Goal: Task Accomplishment & Management: Manage account settings

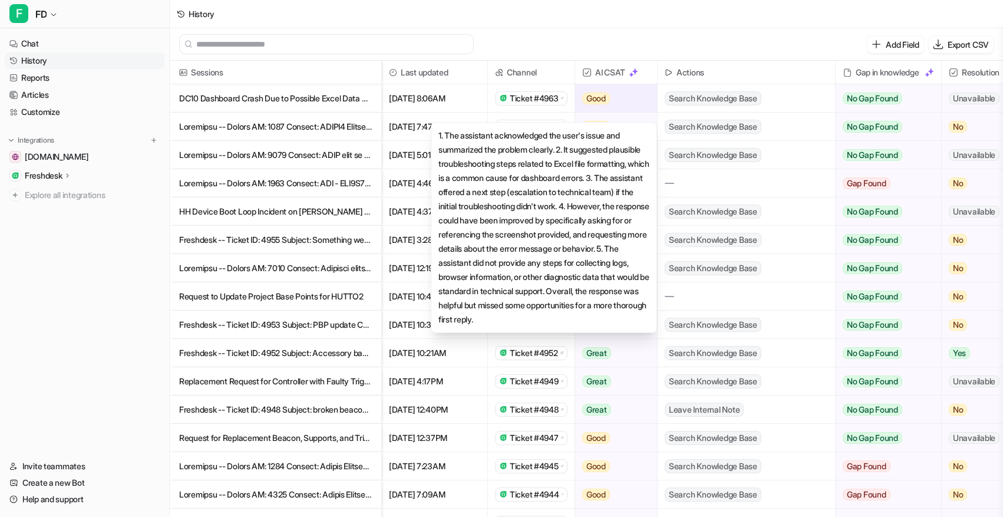
click at [607, 96] on span "Good" at bounding box center [596, 99] width 28 height 12
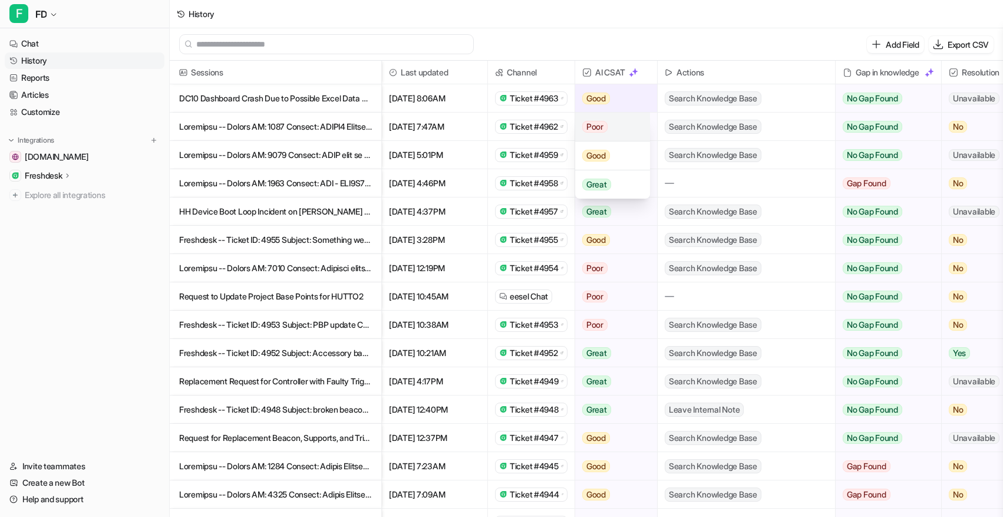
click at [603, 121] on span "Poor" at bounding box center [594, 127] width 25 height 12
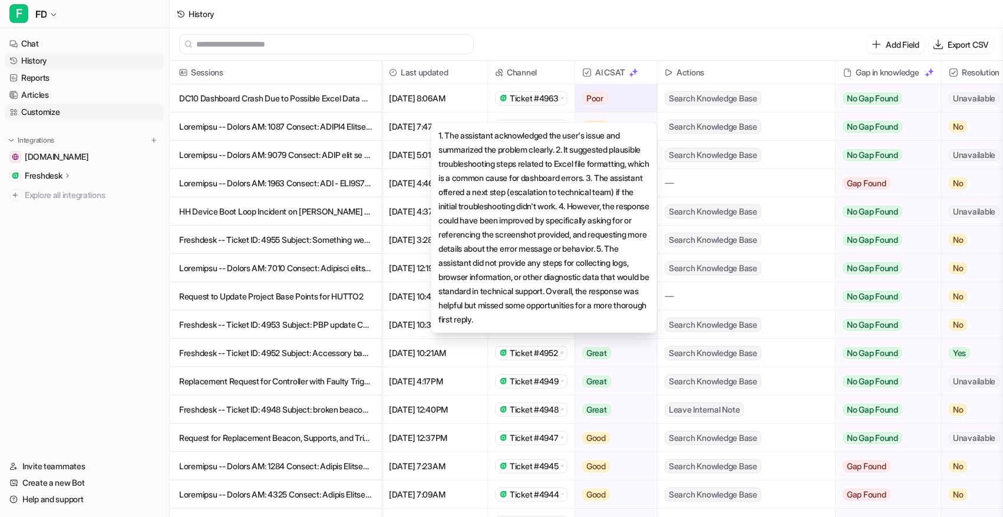
click at [71, 113] on link "Customize" at bounding box center [85, 112] width 160 height 17
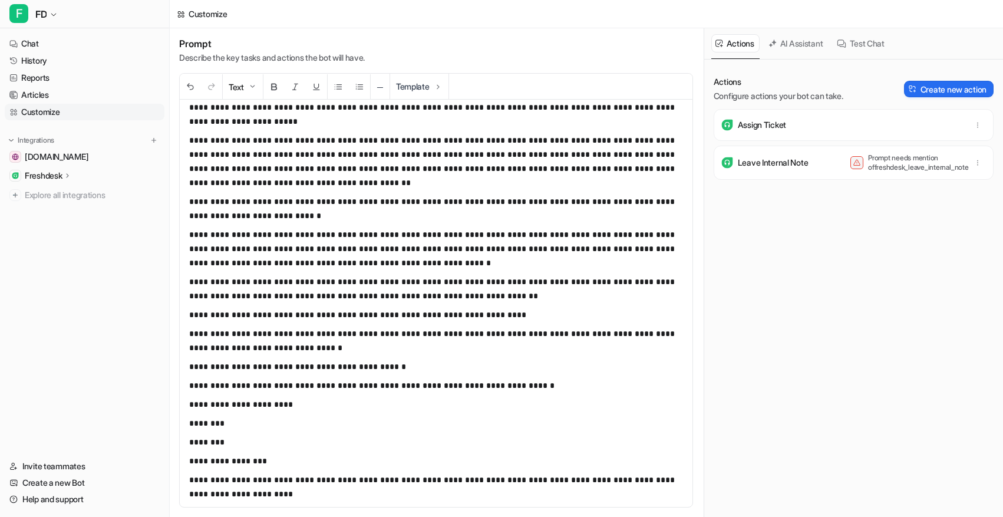
scroll to position [512, 0]
click at [287, 349] on p "**********" at bounding box center [436, 340] width 494 height 28
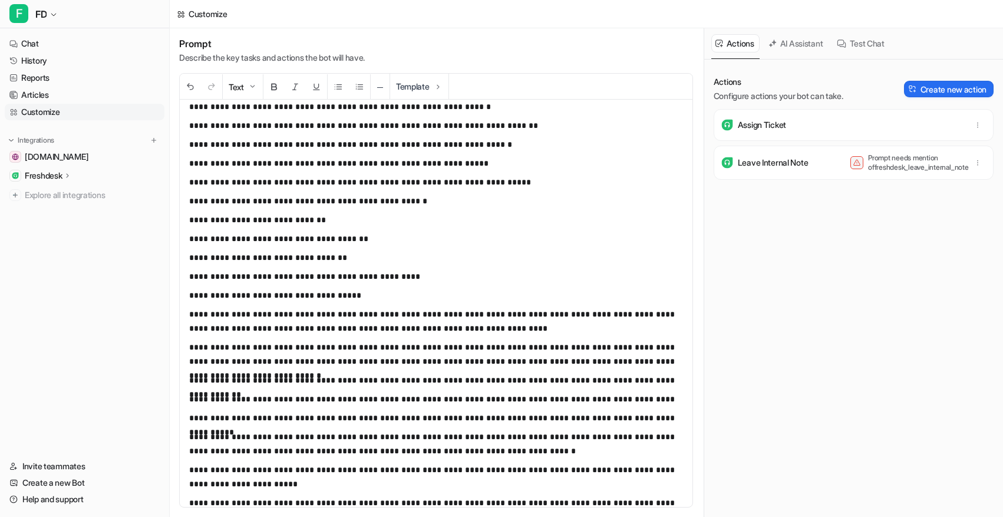
scroll to position [0, 0]
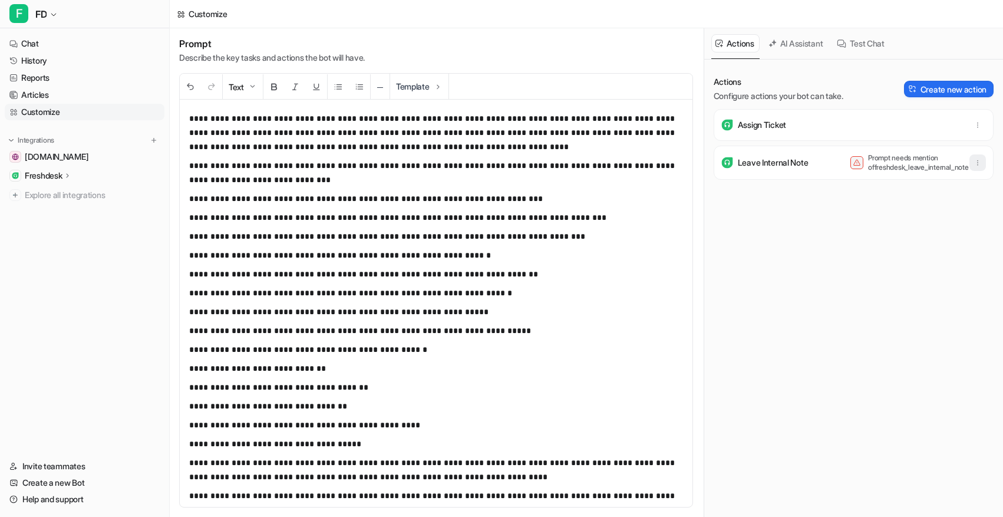
click at [976, 165] on icon "button" at bounding box center [978, 163] width 8 height 8
click at [955, 194] on button "Delete" at bounding box center [920, 189] width 127 height 22
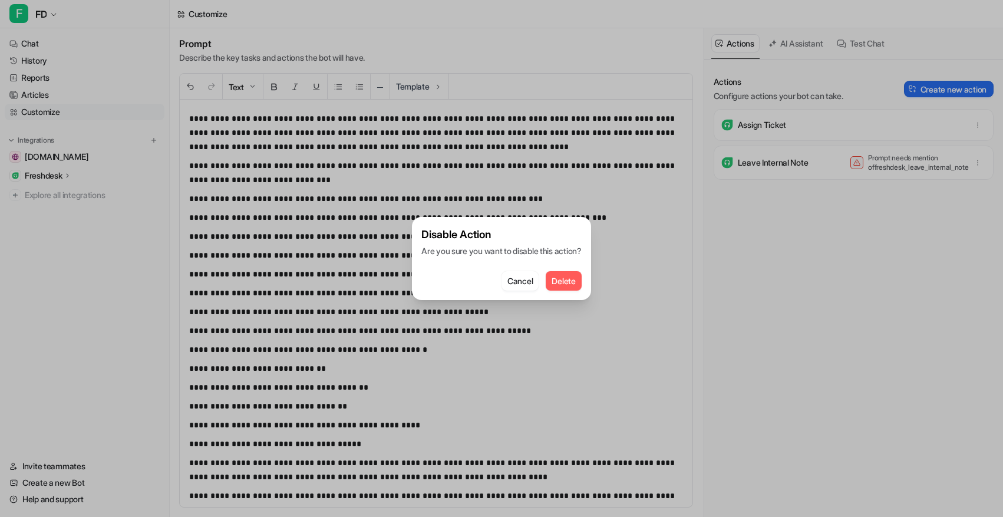
click at [577, 267] on div "Cancel Delete" at bounding box center [502, 277] width 160 height 27
click at [573, 278] on span "Delete" at bounding box center [564, 281] width 24 height 12
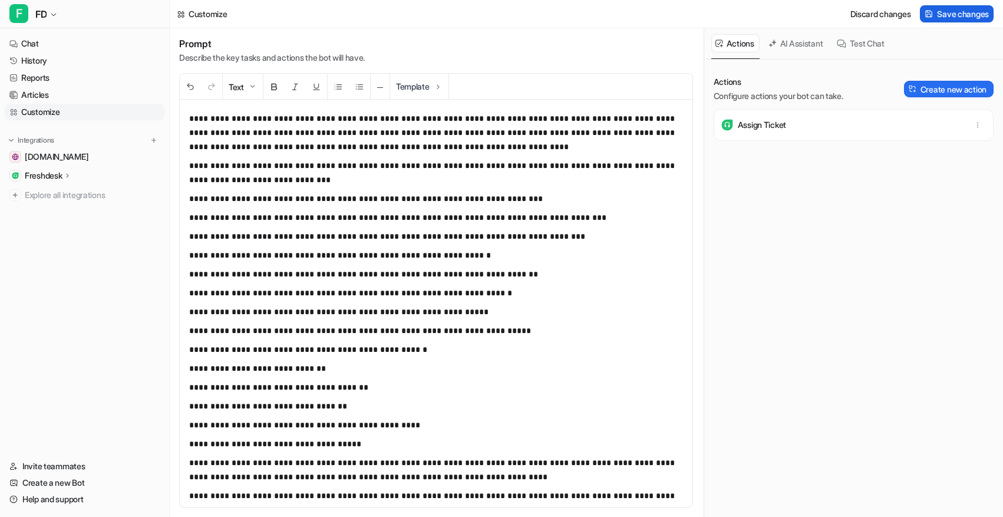
click at [937, 15] on span "Save changes" at bounding box center [963, 14] width 52 height 12
